Goal: Task Accomplishment & Management: Manage account settings

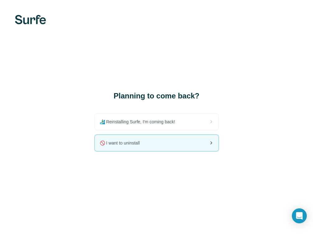
click at [130, 146] on span "🚫 I want to uninstall" at bounding box center [122, 143] width 45 height 6
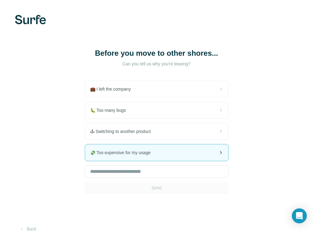
click at [100, 147] on div "💸 Too expensive for my usage" at bounding box center [156, 152] width 143 height 16
